Goal: Transaction & Acquisition: Purchase product/service

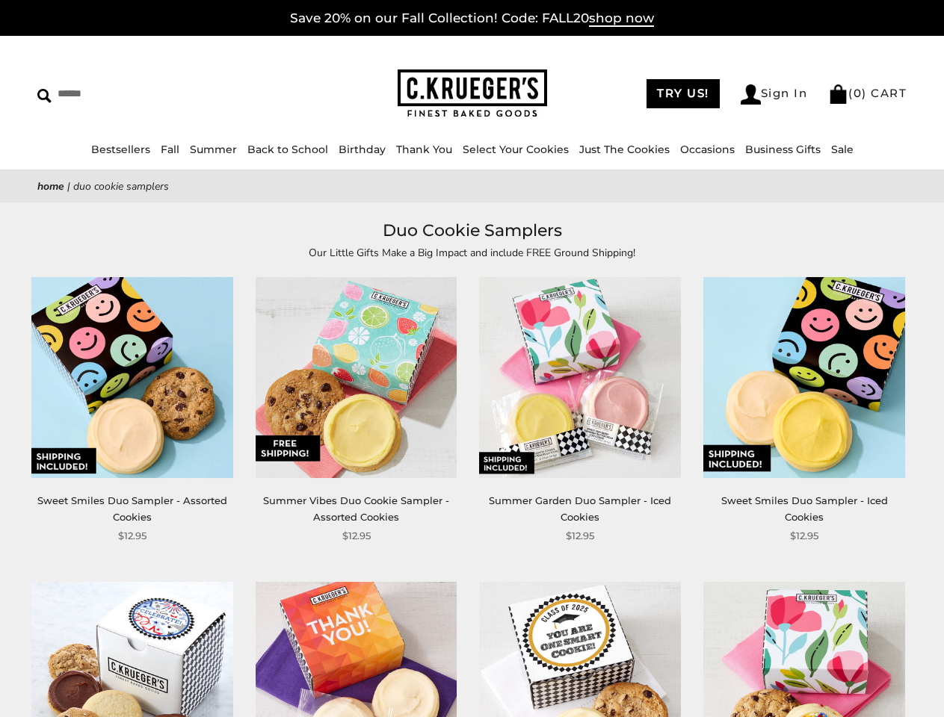
click at [471, 359] on div "**********" at bounding box center [569, 410] width 224 height 267
click at [702, 149] on link "Occasions" at bounding box center [707, 149] width 55 height 13
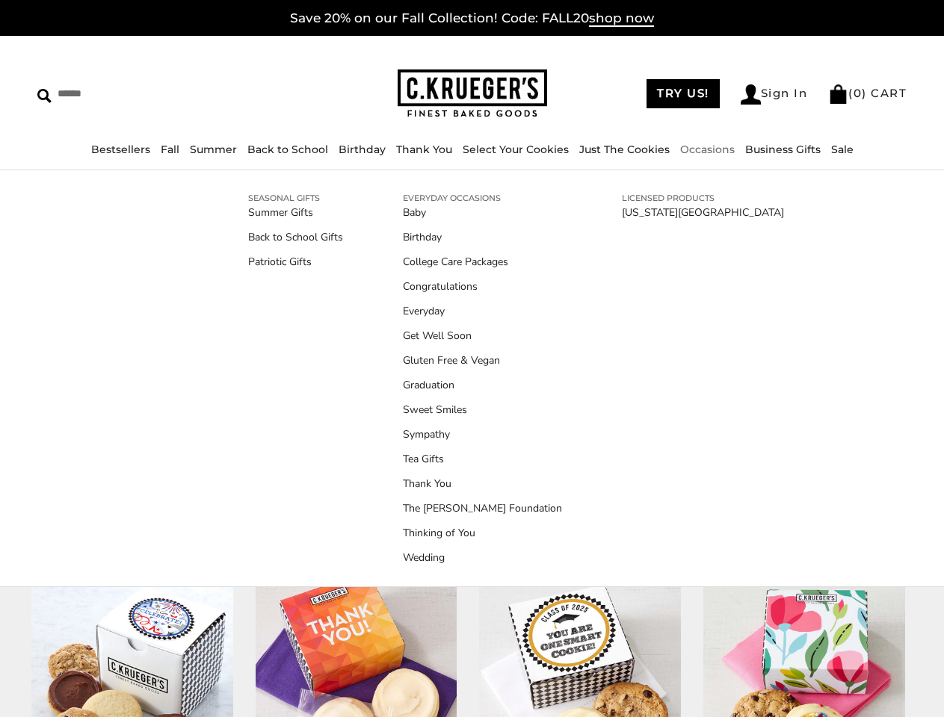
click at [471, 467] on ul "Baby Birthday College Care Packages Congratulations Everyday Get Well Soon Glut…" at bounding box center [482, 385] width 159 height 361
